Goal: Find contact information: Find contact information

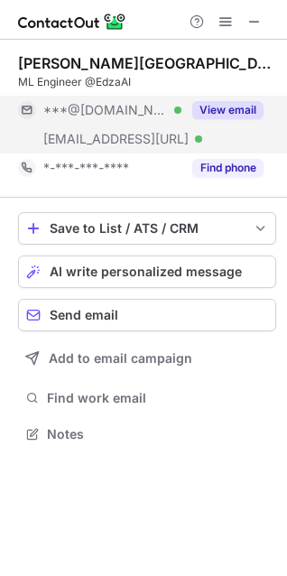
scroll to position [422, 287]
click at [237, 96] on div "View email" at bounding box center [223, 110] width 82 height 29
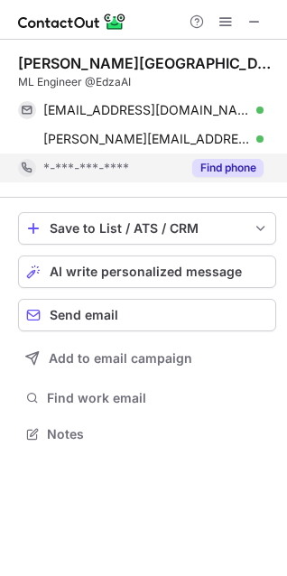
click at [232, 165] on button "Find phone" at bounding box center [227, 168] width 71 height 18
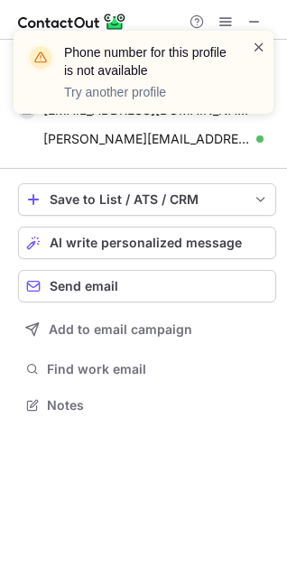
scroll to position [393, 287]
click at [256, 49] on span at bounding box center [259, 47] width 14 height 18
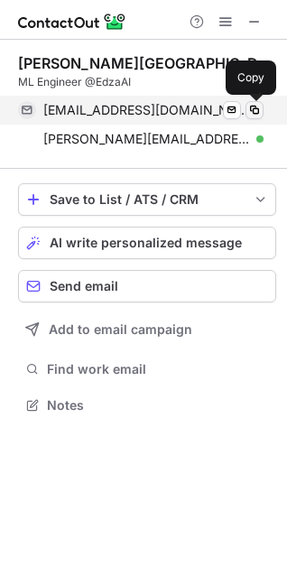
click at [255, 110] on span at bounding box center [255, 110] width 14 height 14
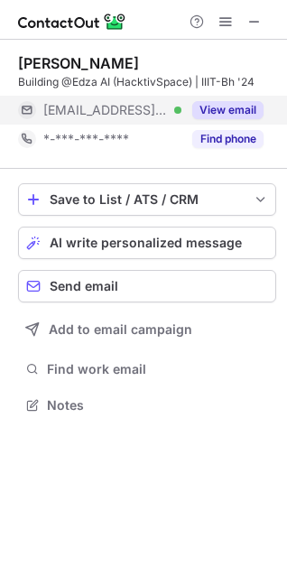
click at [229, 112] on button "View email" at bounding box center [227, 110] width 71 height 18
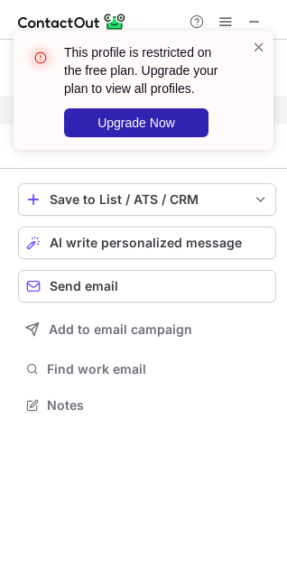
click at [266, 51] on div "This profile is restricted on the free plan. Upgrade your plan to view all prof…" at bounding box center [144, 90] width 260 height 119
click at [260, 49] on span at bounding box center [259, 47] width 14 height 18
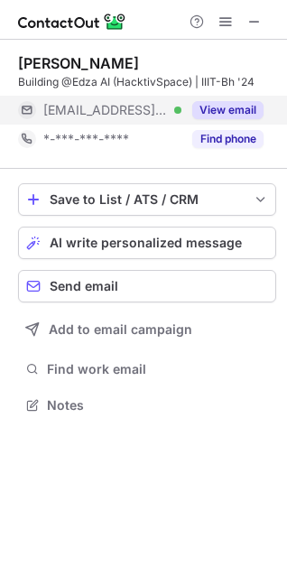
click at [235, 49] on div "This profile is restricted on the free plan. Upgrade your plan to view all prof…" at bounding box center [143, 31] width 289 height 36
click at [235, 143] on button "Find phone" at bounding box center [227, 139] width 71 height 18
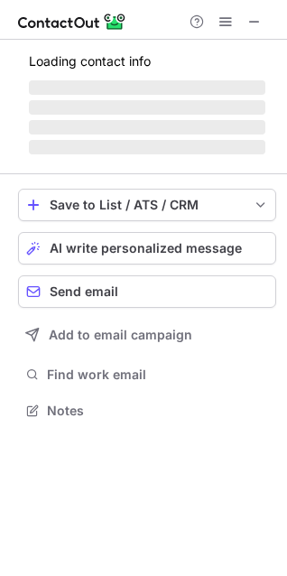
scroll to position [438, 287]
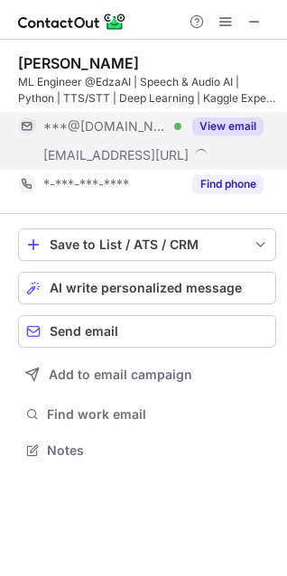
click at [207, 124] on button "View email" at bounding box center [227, 126] width 71 height 18
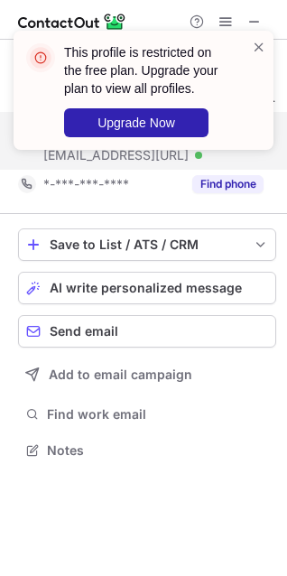
click at [220, 170] on div "This profile is restricted on the free plan. Upgrade your plan to view all prof…" at bounding box center [143, 98] width 289 height 170
click at [231, 177] on div "This profile is restricted on the free plan. Upgrade your plan to view all prof…" at bounding box center [143, 98] width 289 height 170
click at [242, 182] on div "This profile is restricted on the free plan. Upgrade your plan to view all prof…" at bounding box center [143, 98] width 289 height 170
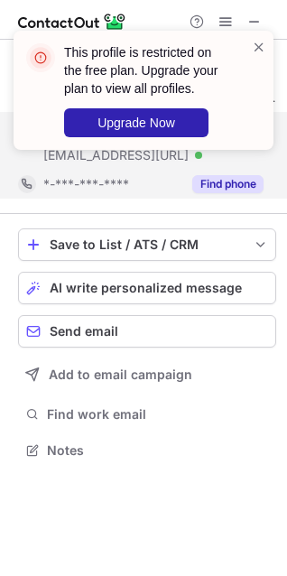
click at [212, 184] on button "Find phone" at bounding box center [227, 184] width 71 height 18
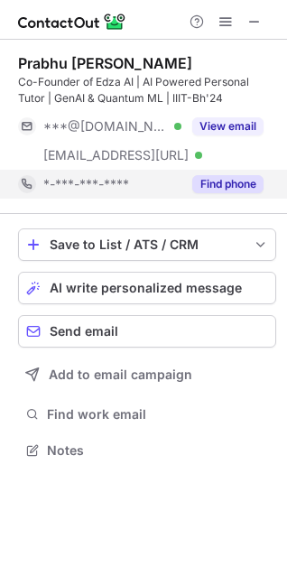
click at [240, 163] on div "***@gmail.com Verified ***@edza.ai Verified View email" at bounding box center [147, 141] width 258 height 58
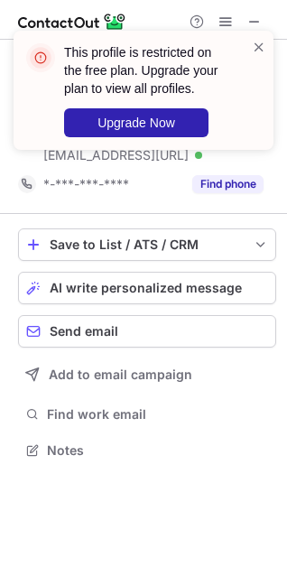
click at [240, 177] on div "This profile is restricted on the free plan. Upgrade your plan to view all prof…" at bounding box center [143, 98] width 289 height 170
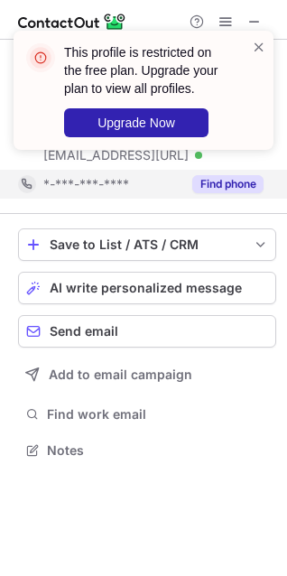
click at [223, 182] on button "Find phone" at bounding box center [227, 184] width 71 height 18
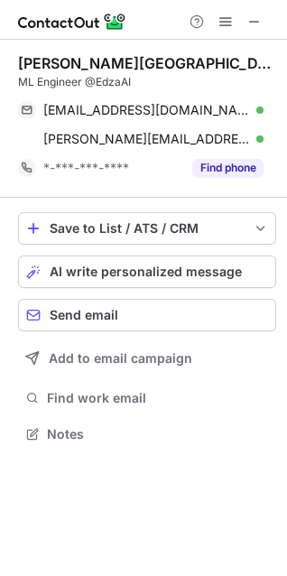
scroll to position [422, 287]
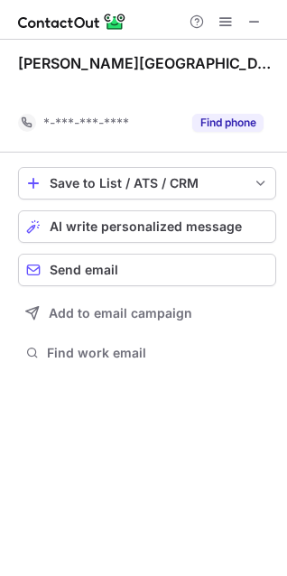
scroll to position [322, 287]
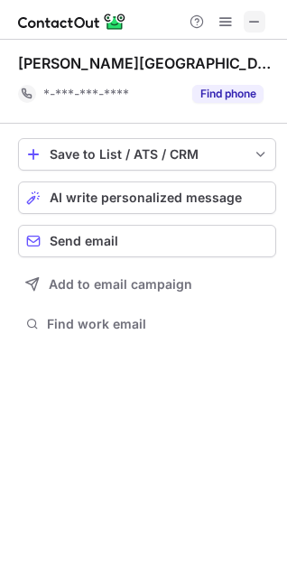
click at [258, 19] on span at bounding box center [255, 21] width 14 height 14
